Goal: Task Accomplishment & Management: Manage account settings

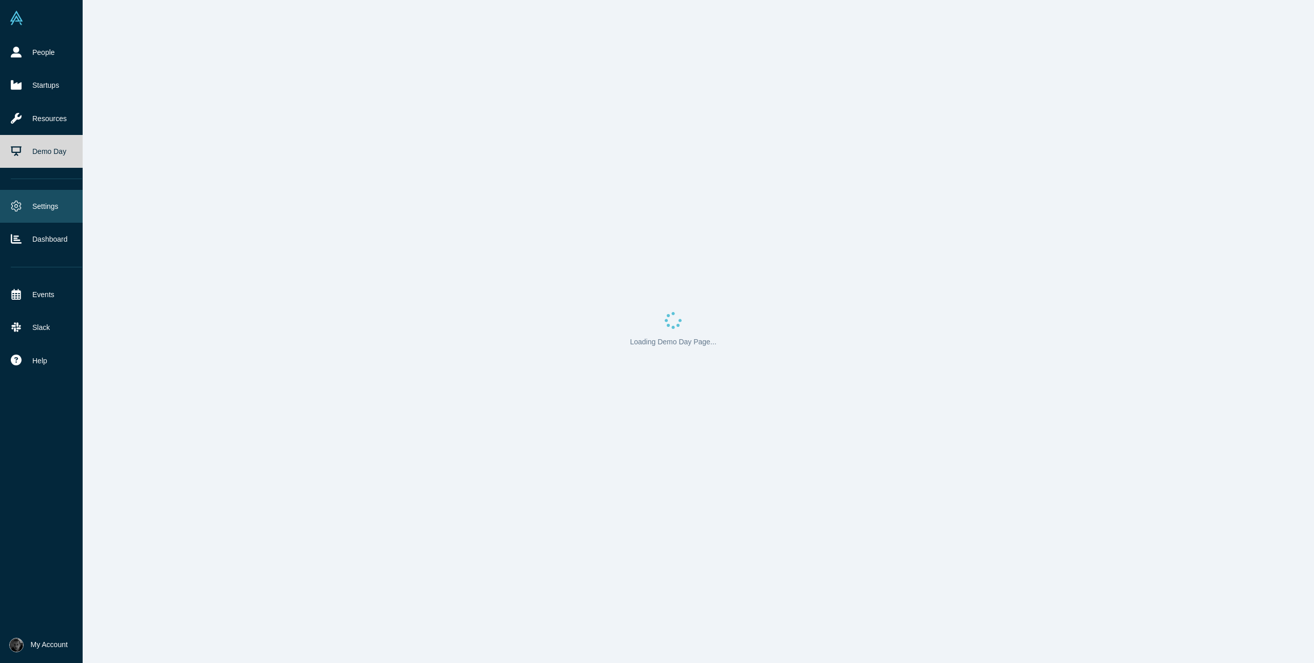
click at [21, 206] on icon at bounding box center [16, 206] width 10 height 11
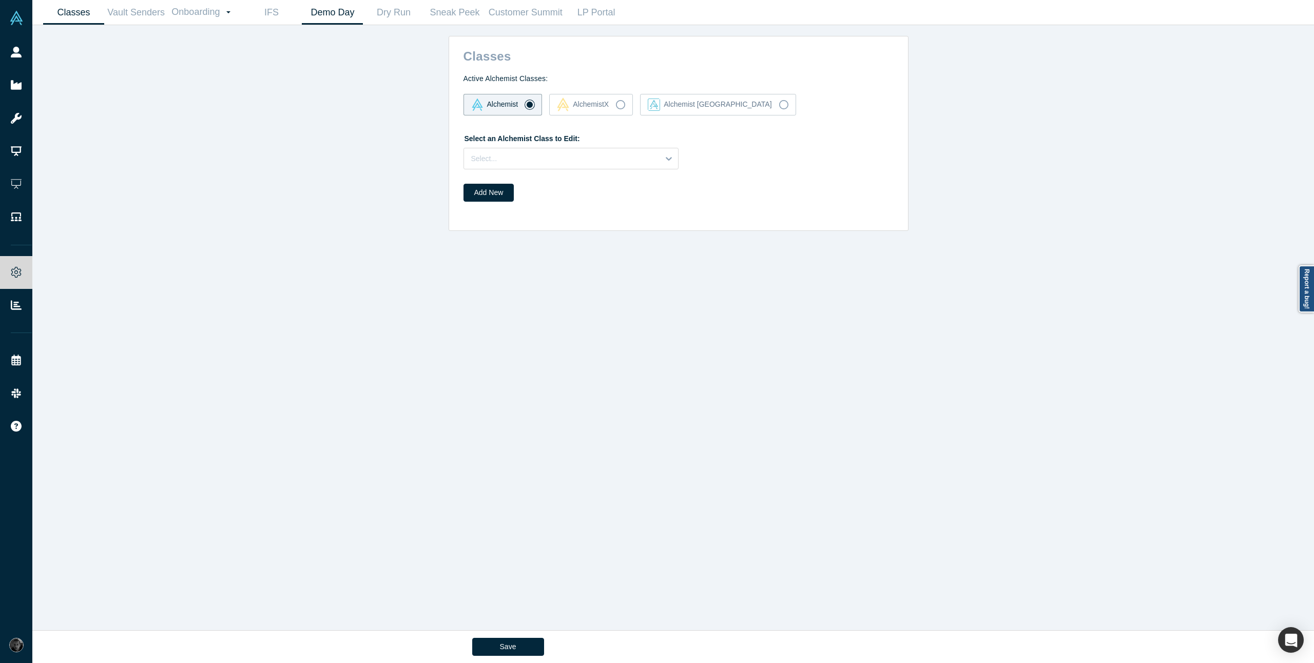
click at [343, 21] on link "Demo Day" at bounding box center [332, 13] width 61 height 24
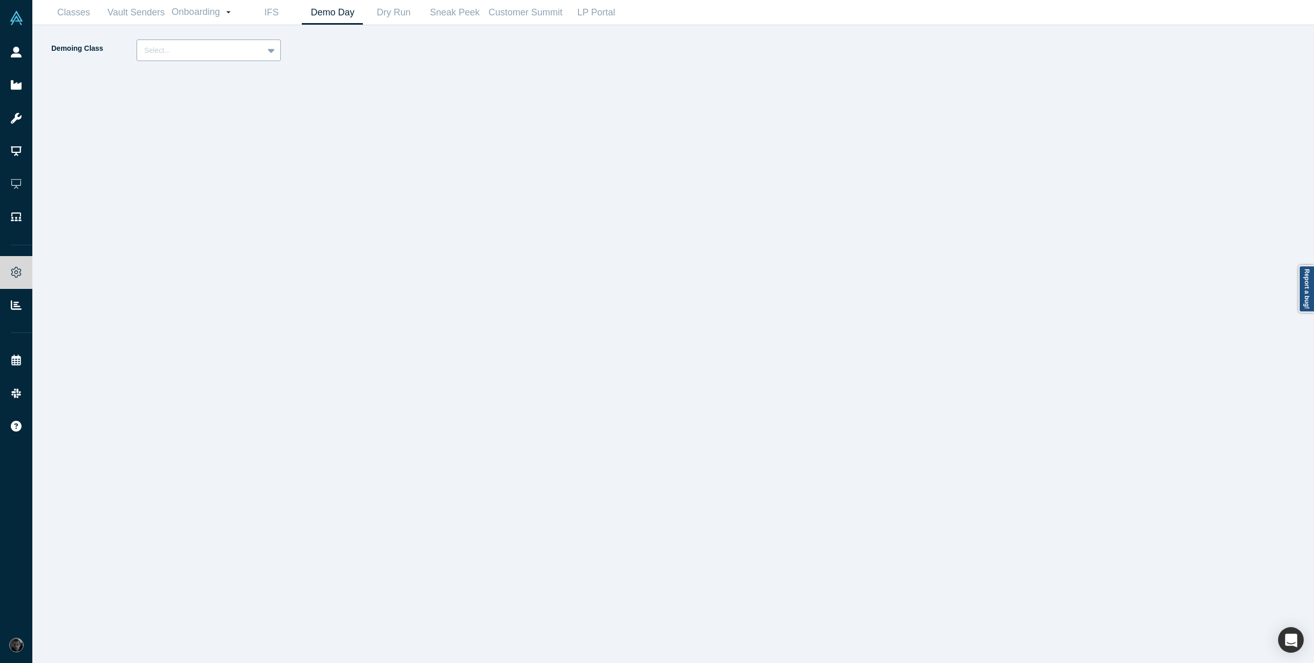
click at [245, 46] on div at bounding box center [200, 50] width 112 height 13
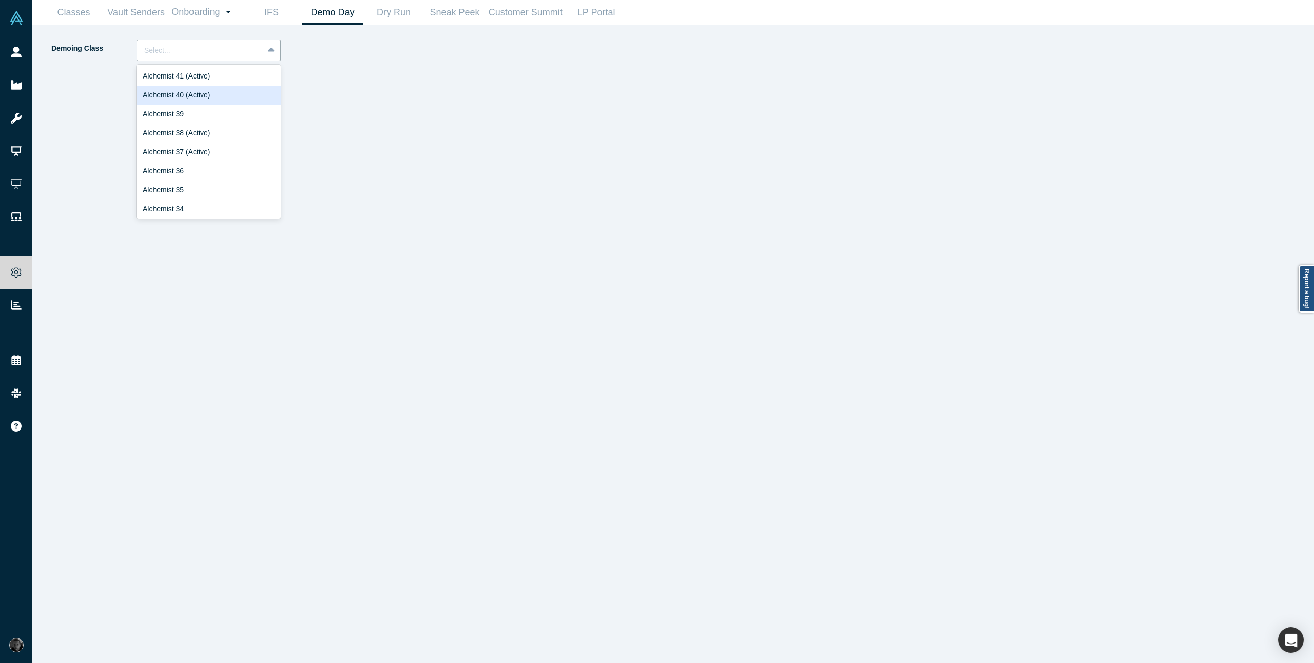
click at [228, 99] on div "Alchemist 40 (Active)" at bounding box center [209, 95] width 144 height 19
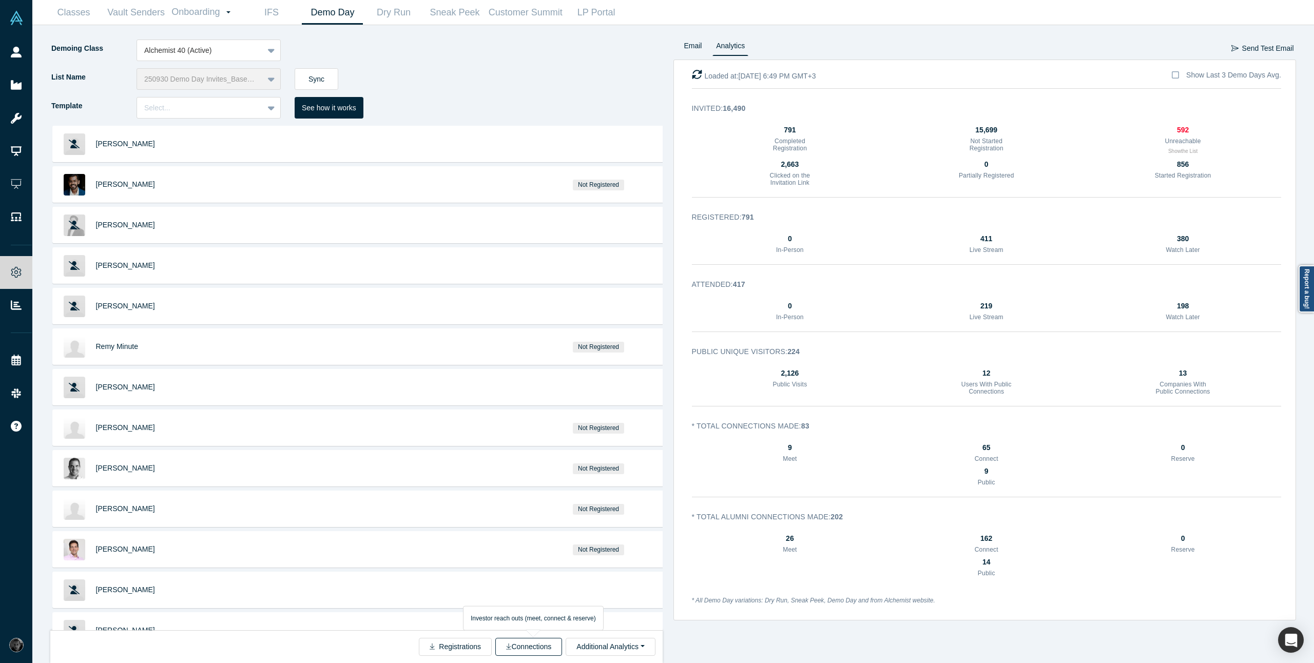
click at [541, 643] on button "Connections" at bounding box center [528, 647] width 67 height 18
